Goal: Book appointment/travel/reservation

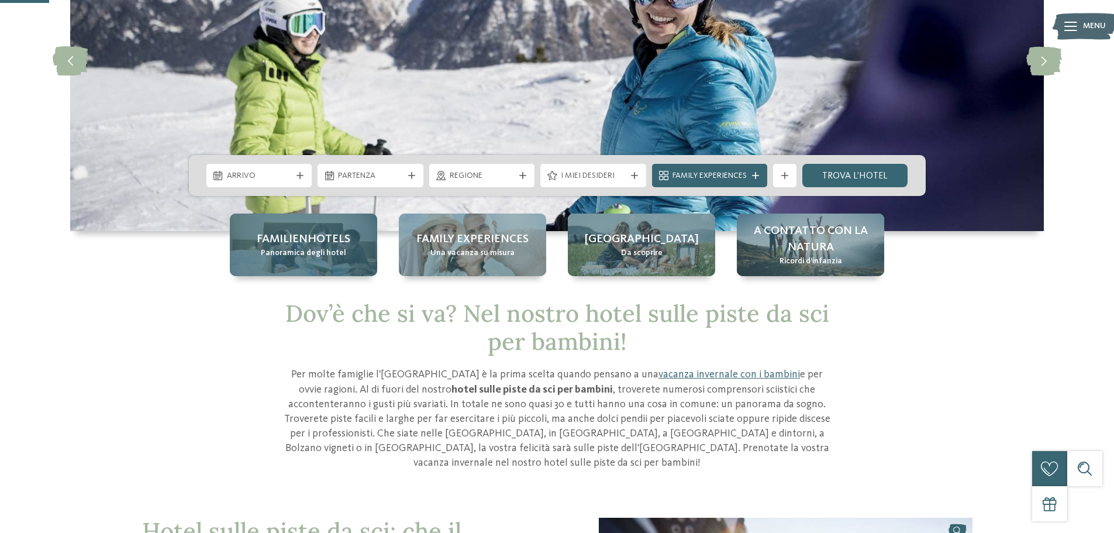
scroll to position [175, 0]
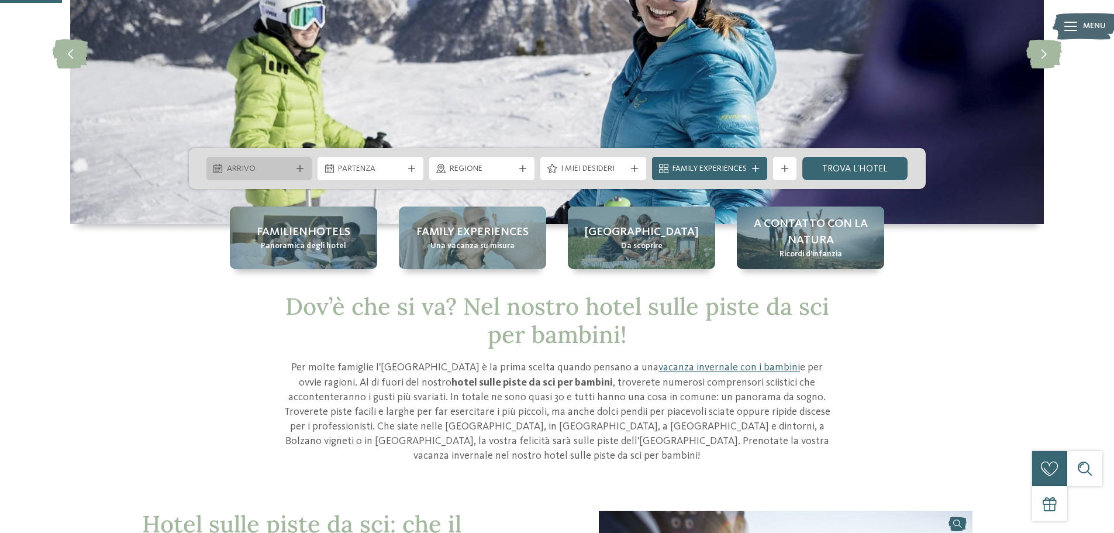
click at [292, 165] on div "Arrivo" at bounding box center [259, 168] width 71 height 13
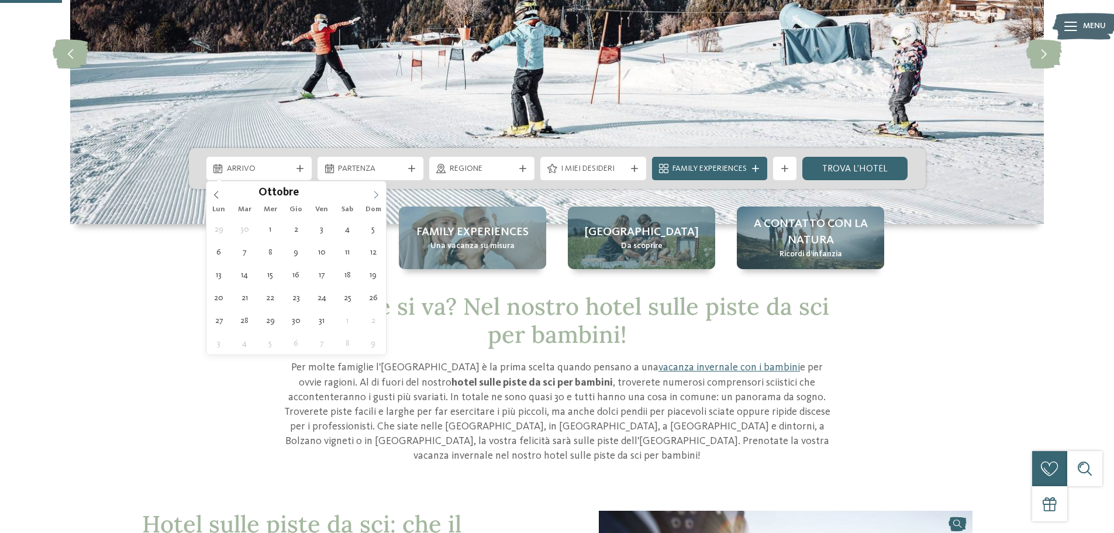
click at [377, 194] on icon at bounding box center [376, 195] width 8 height 8
type input "****"
click at [377, 194] on icon at bounding box center [376, 195] width 8 height 8
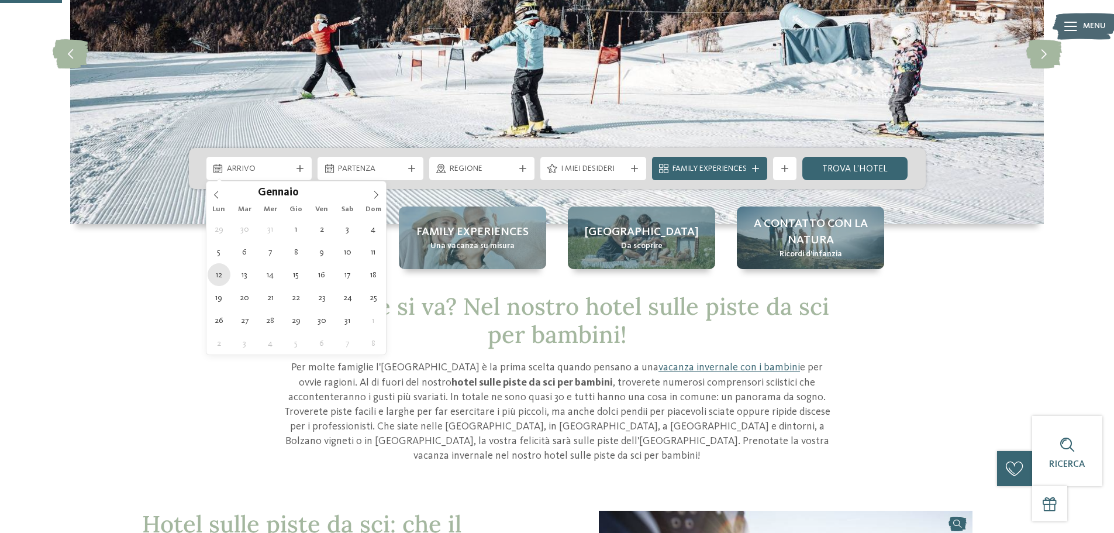
type div "[DATE]"
type input "****"
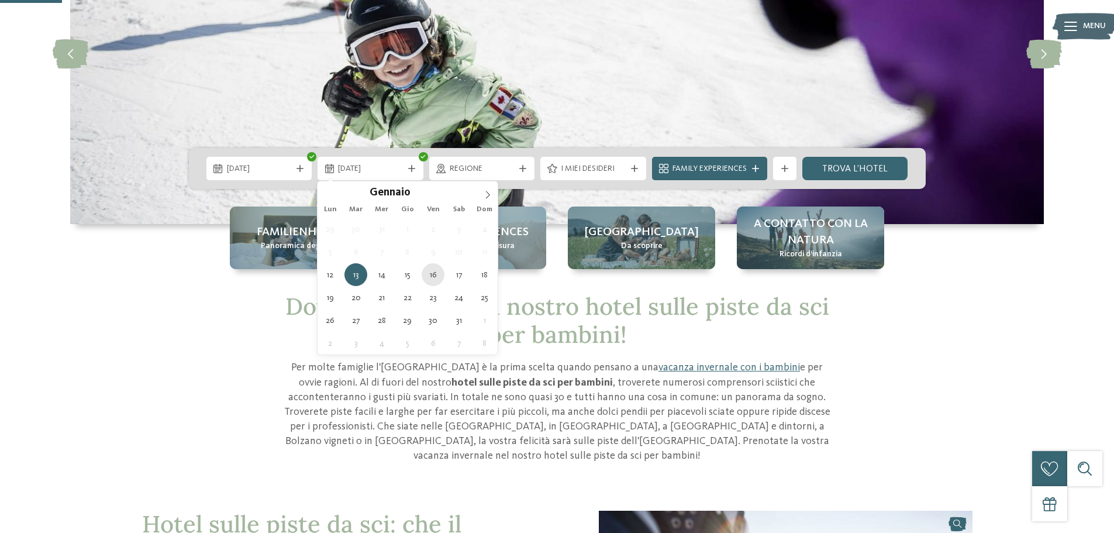
type div "[DATE]"
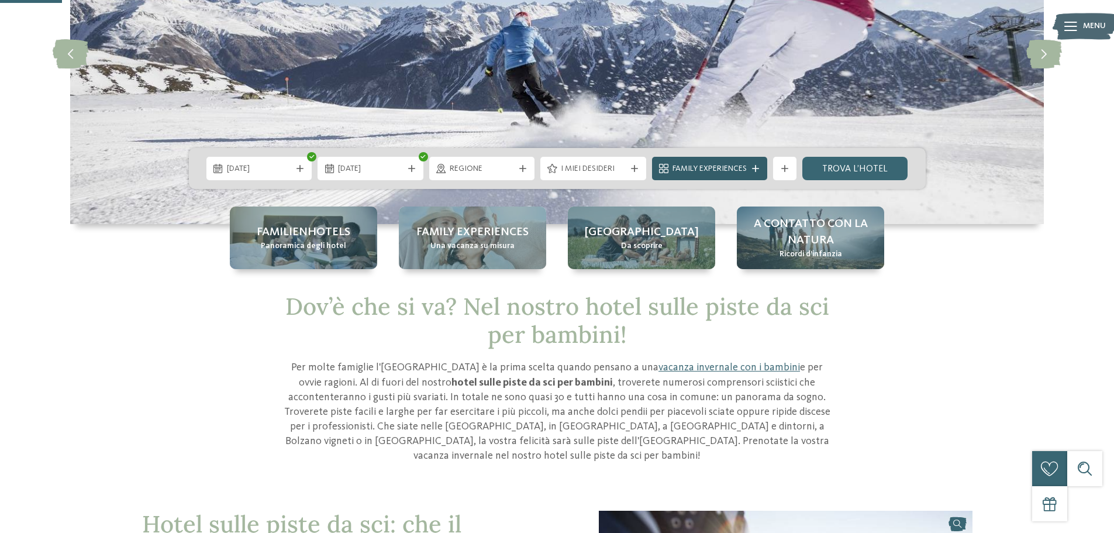
click at [761, 168] on div at bounding box center [756, 168] width 12 height 7
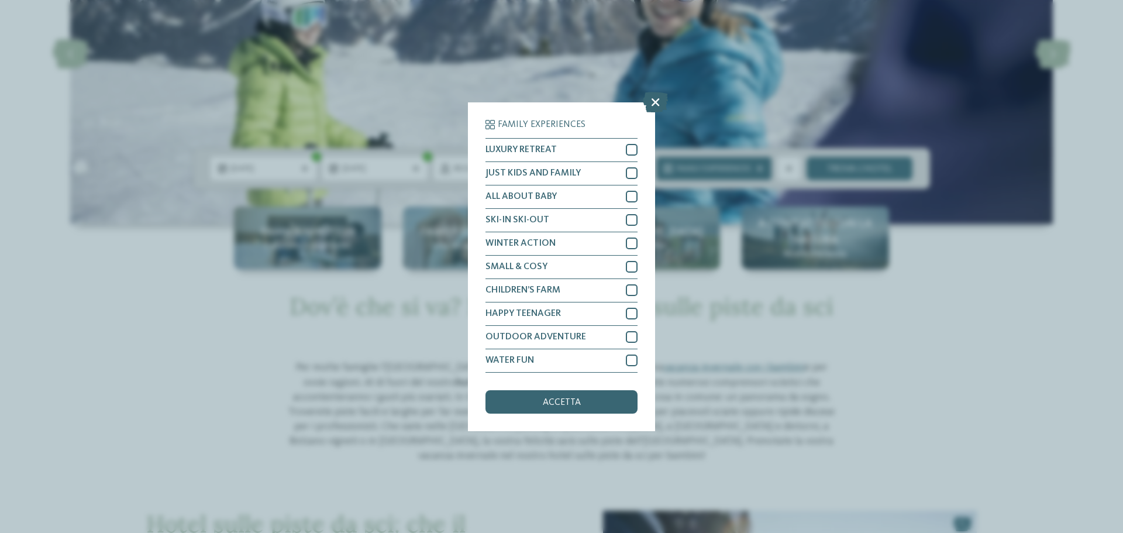
click at [591, 405] on div "accetta" at bounding box center [561, 401] width 152 height 23
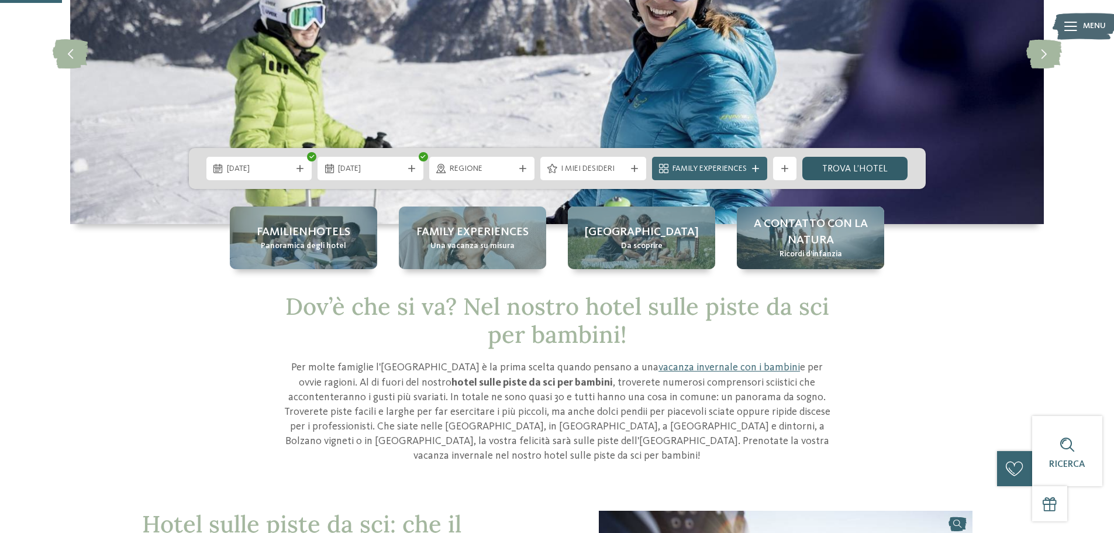
click at [854, 171] on link "trova l’hotel" at bounding box center [855, 168] width 106 height 23
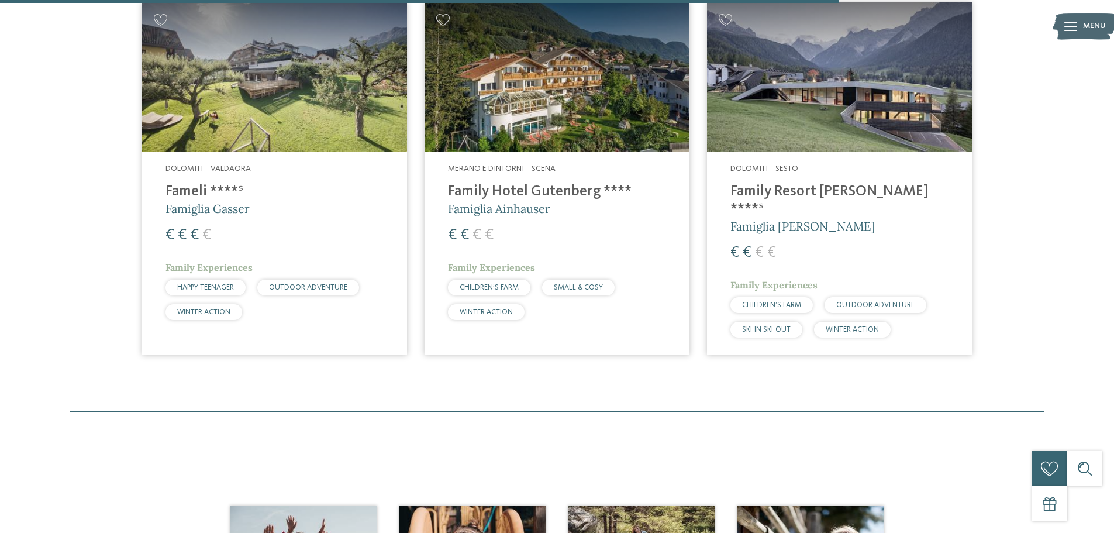
scroll to position [1904, 0]
